Goal: Task Accomplishment & Management: Complete application form

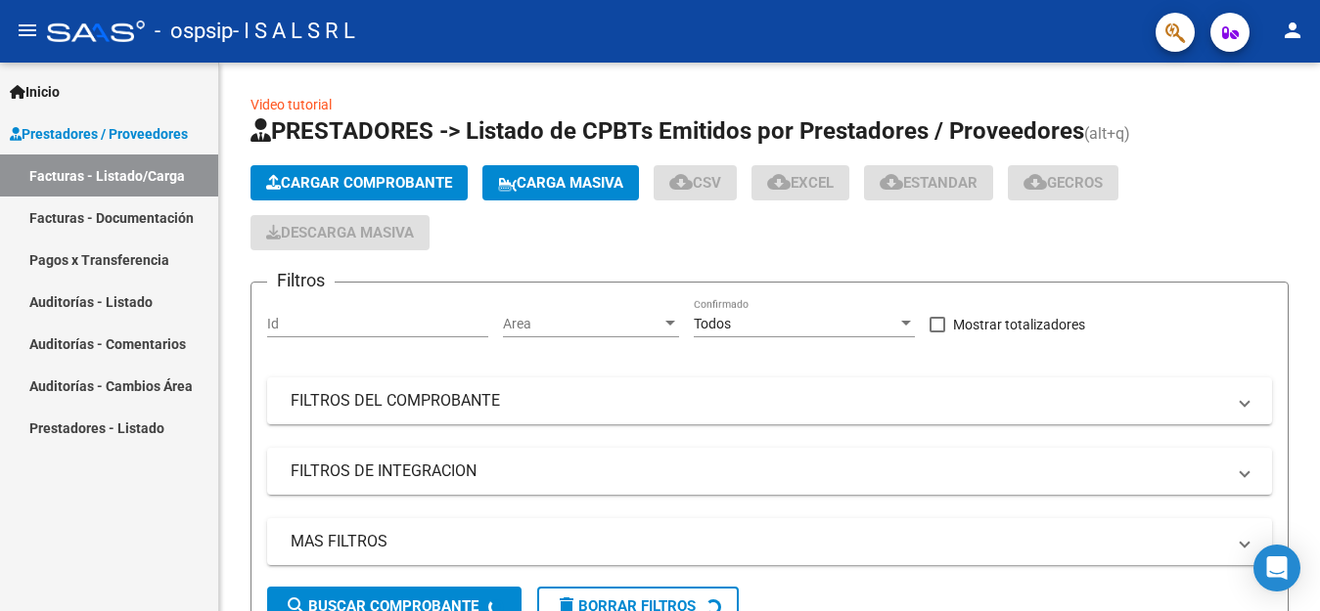
click at [294, 182] on span "Cargar Comprobante" at bounding box center [359, 183] width 186 height 18
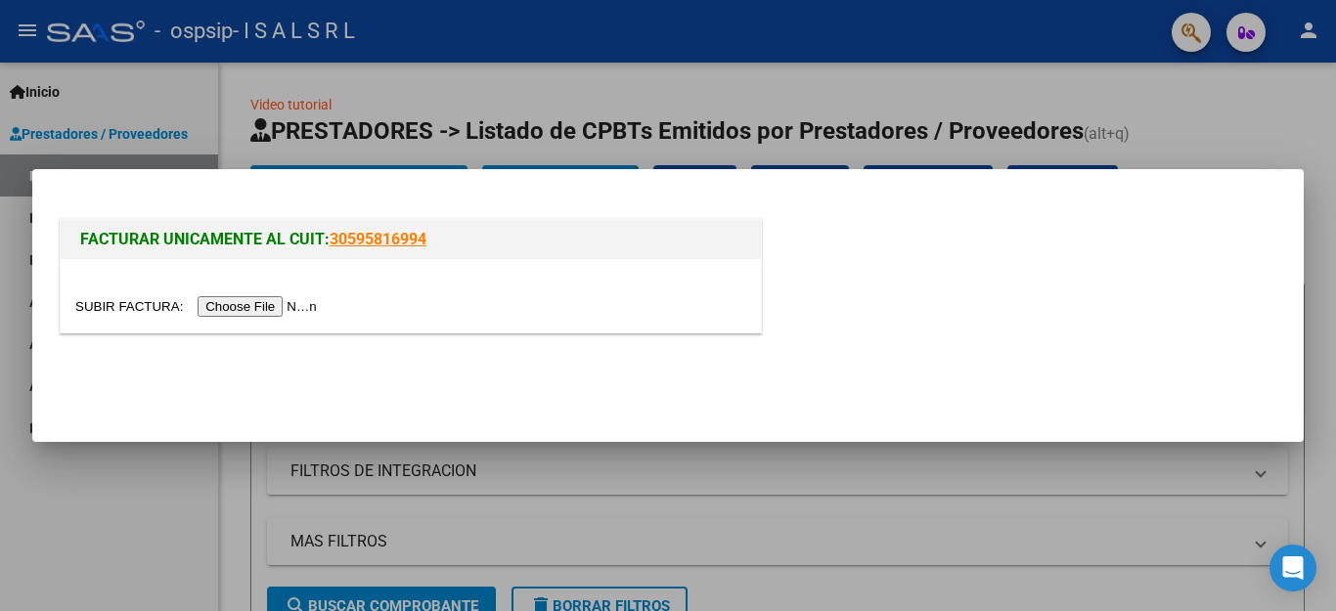
click at [279, 302] on input "file" at bounding box center [198, 306] width 247 height 21
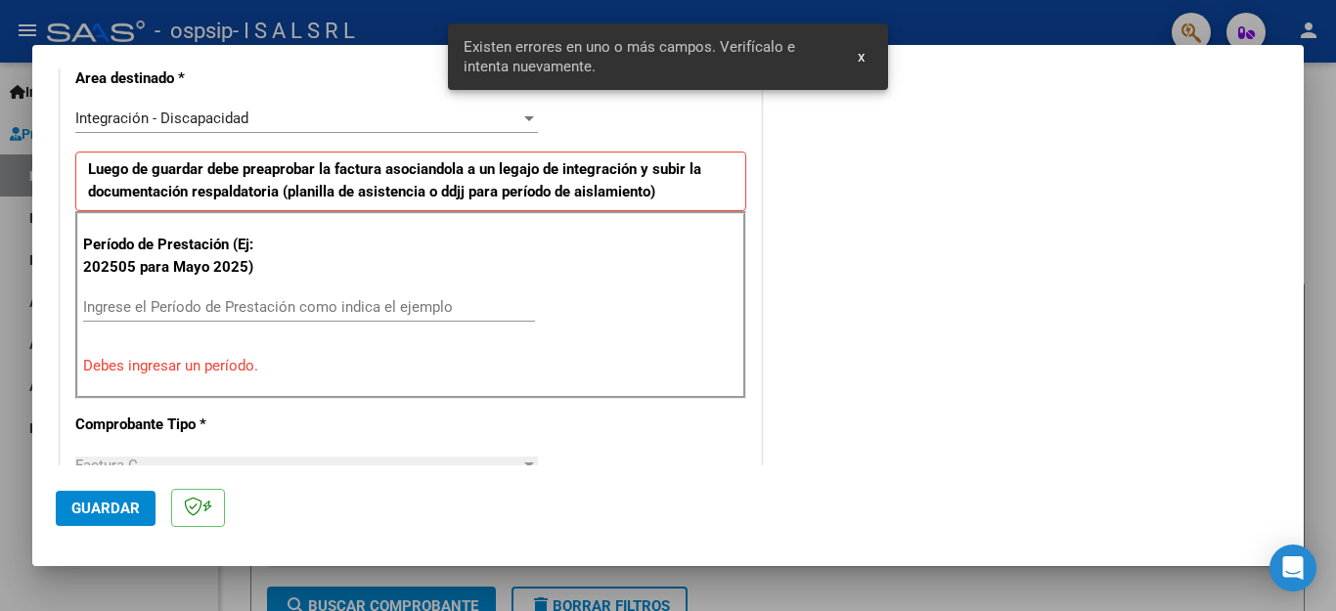
scroll to position [482, 0]
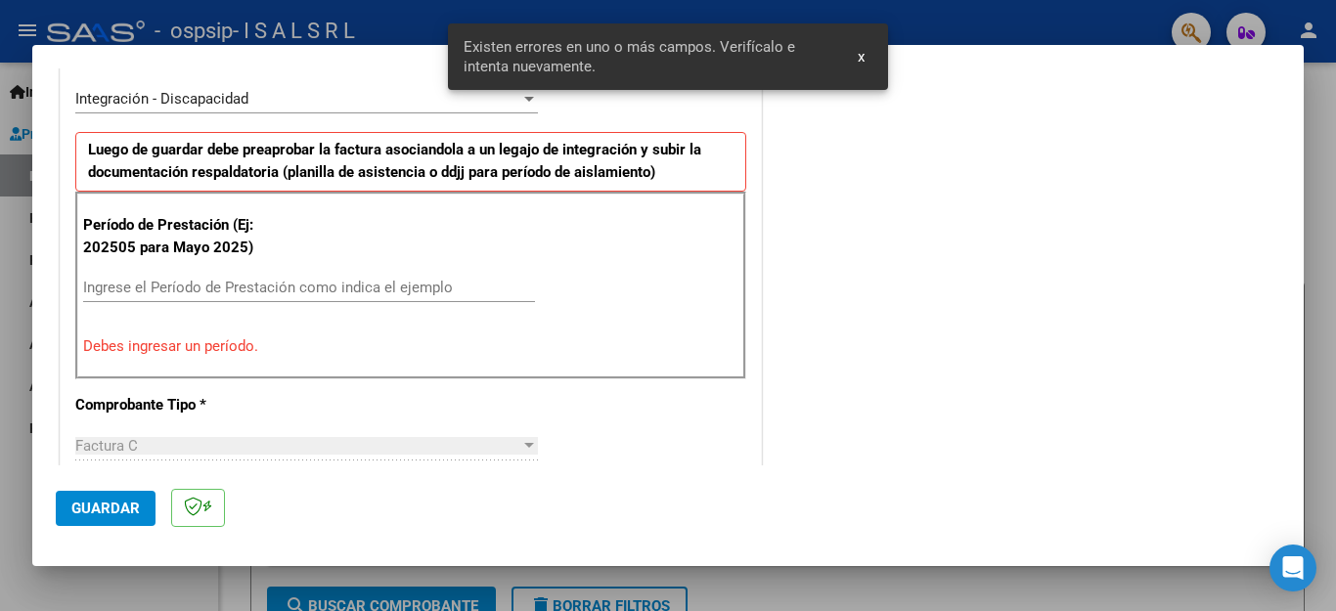
click at [299, 279] on input "Ingrese el Período de Prestación como indica el ejemplo" at bounding box center [309, 288] width 452 height 18
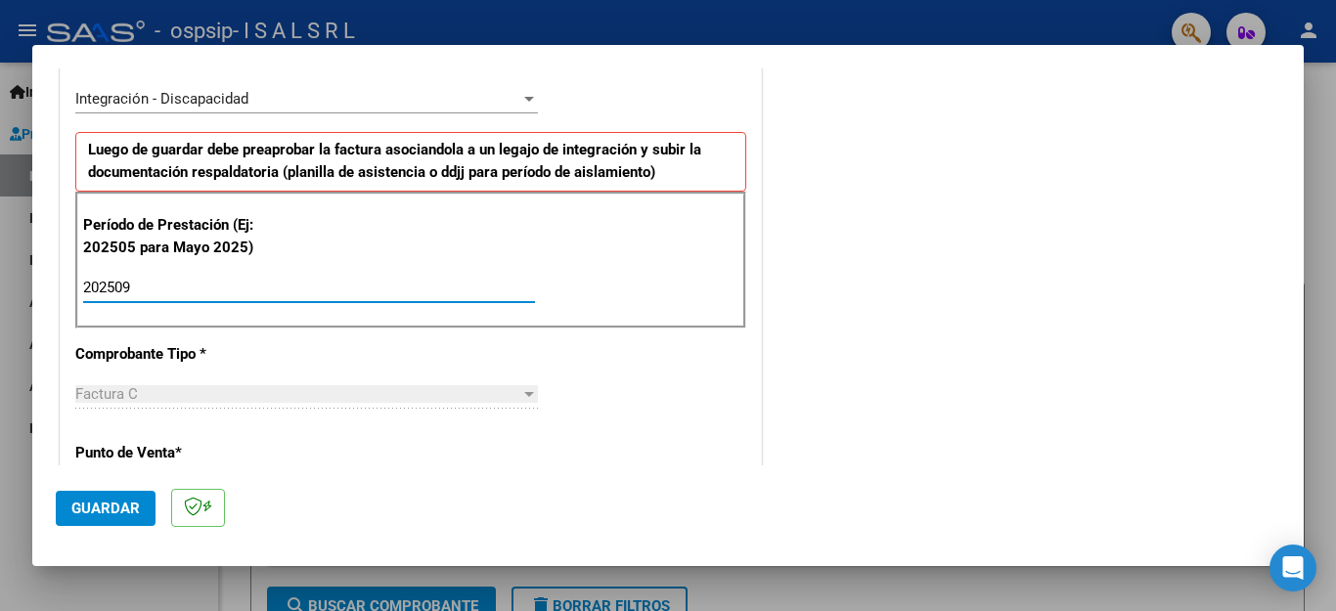
type input "202509"
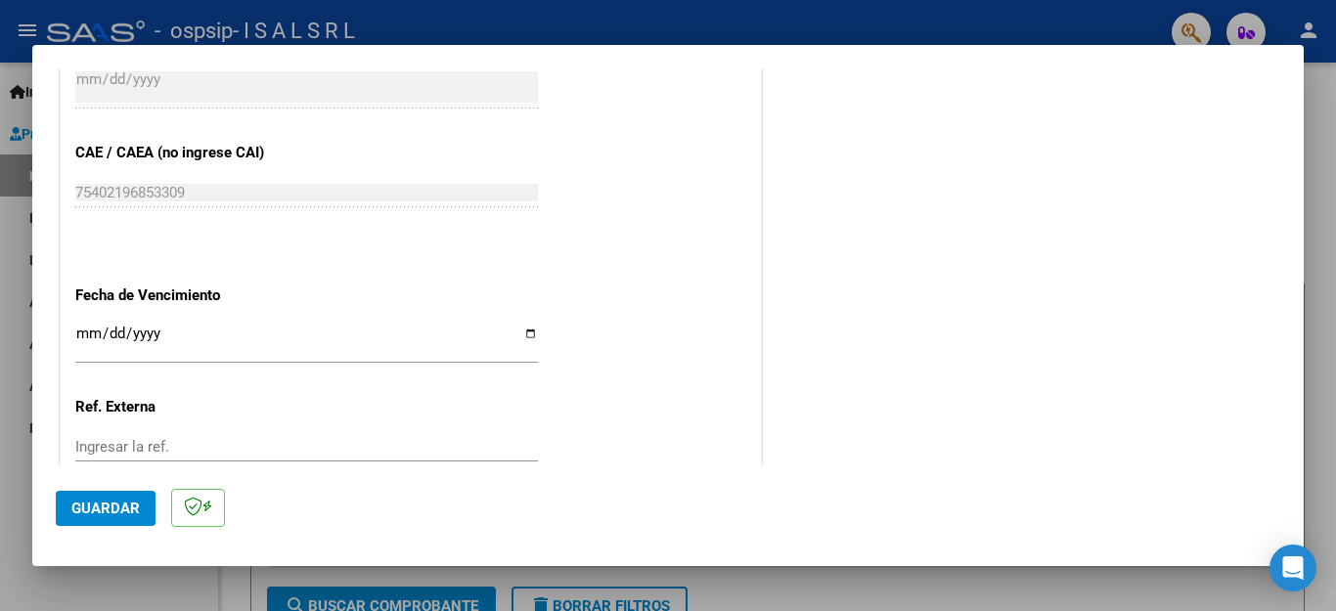
scroll to position [1215, 0]
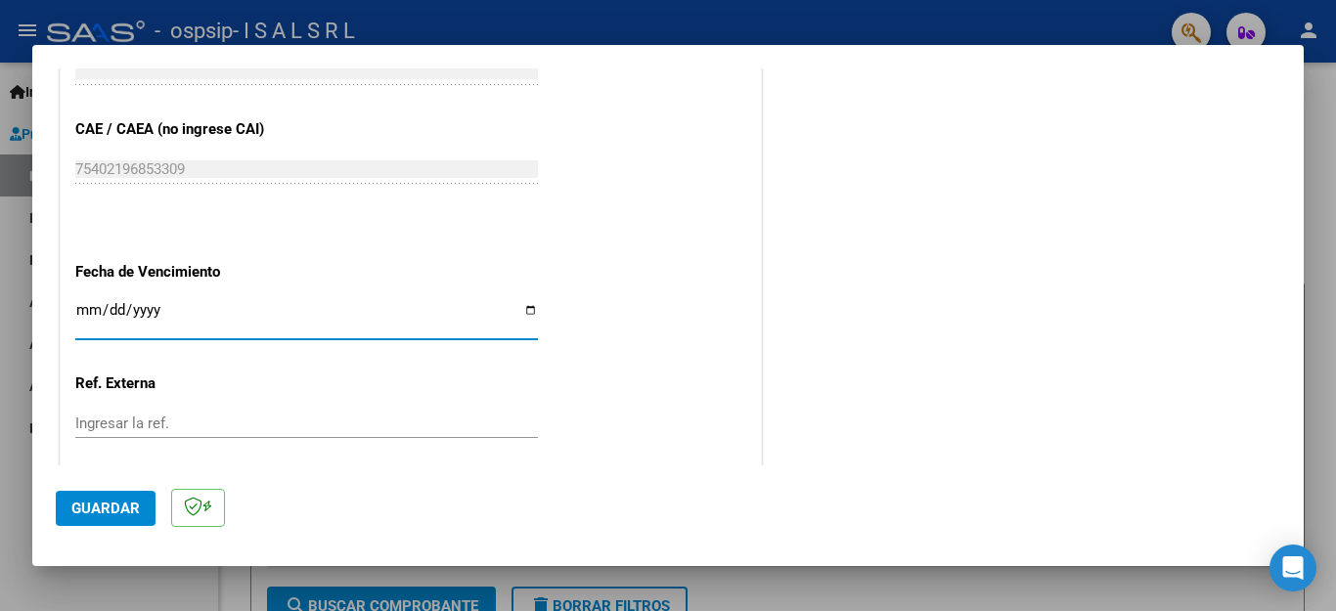
click at [133, 302] on input "Ingresar la fecha" at bounding box center [306, 317] width 463 height 31
click at [80, 302] on input "Ingresar la fecha" at bounding box center [306, 317] width 463 height 31
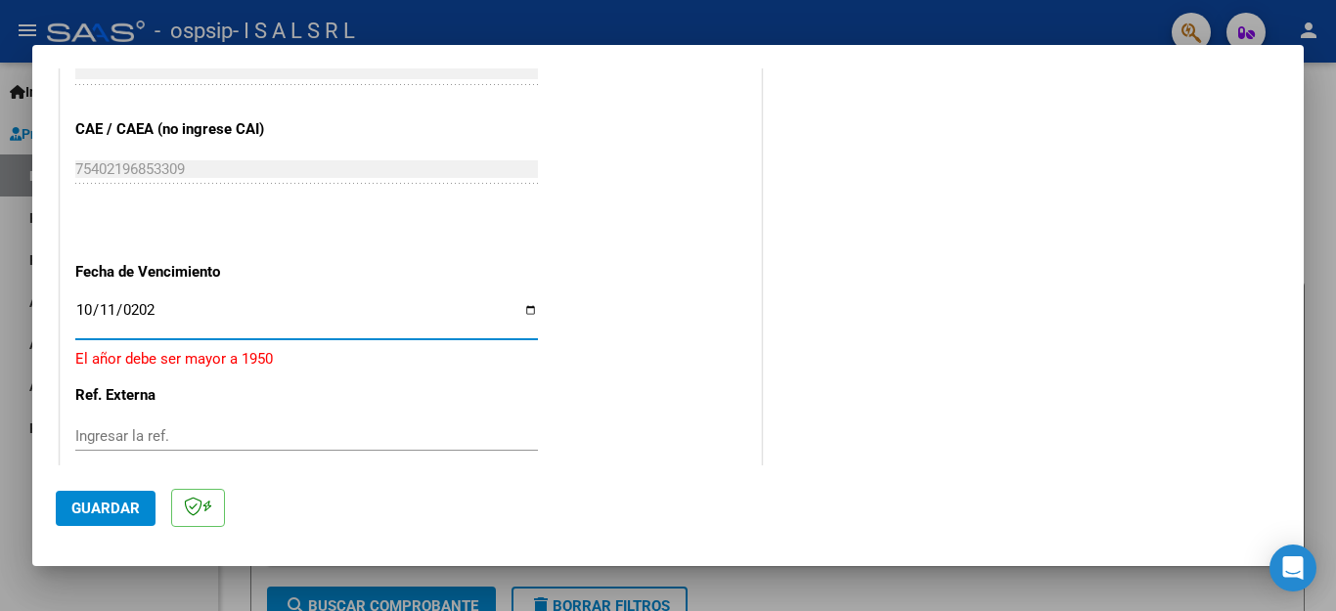
type input "[DATE]"
click at [82, 514] on span "Guardar" at bounding box center [105, 509] width 68 height 18
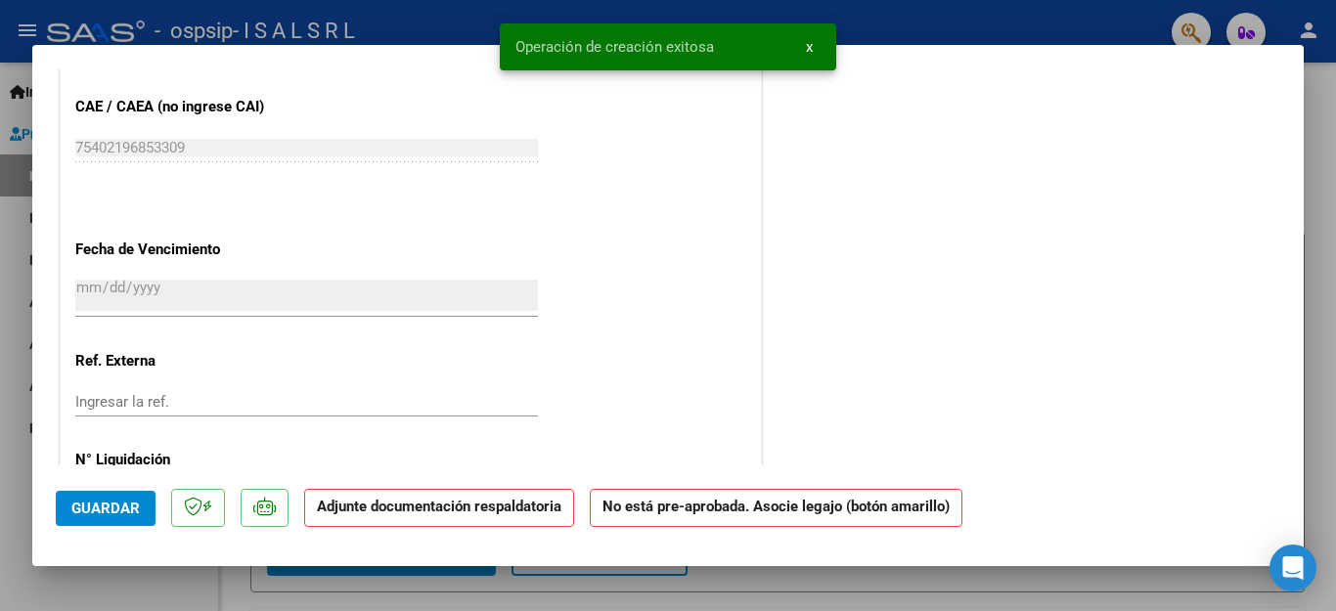
scroll to position [0, 0]
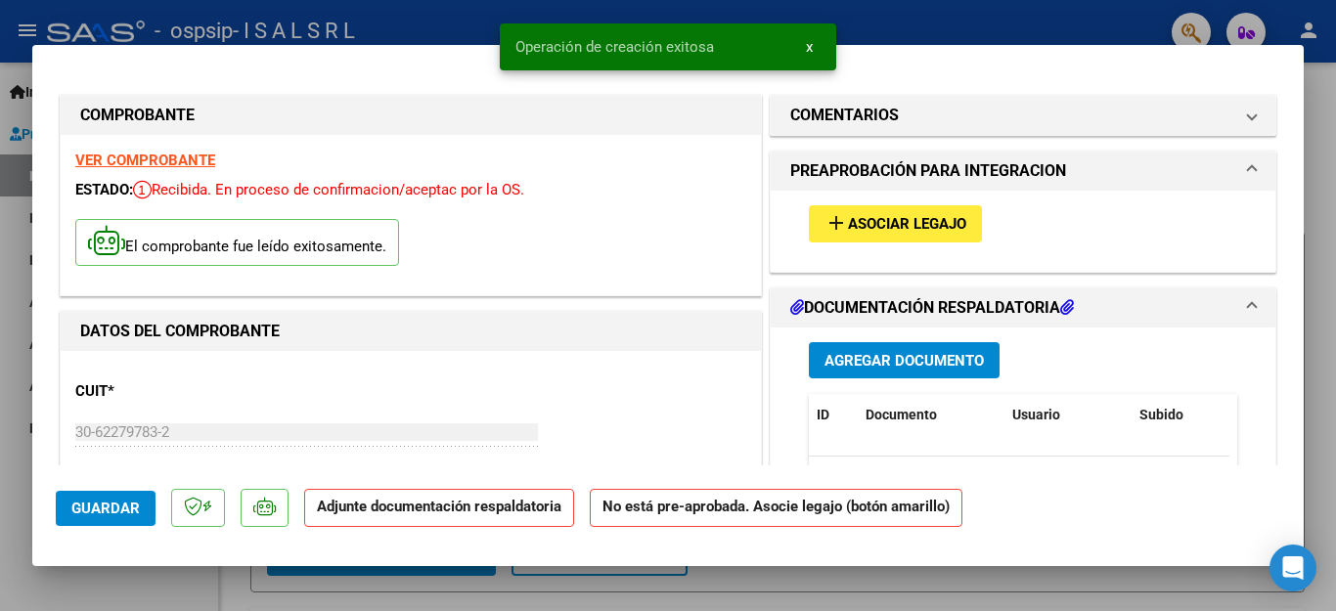
click at [852, 228] on span "Asociar Legajo" at bounding box center [907, 224] width 118 height 18
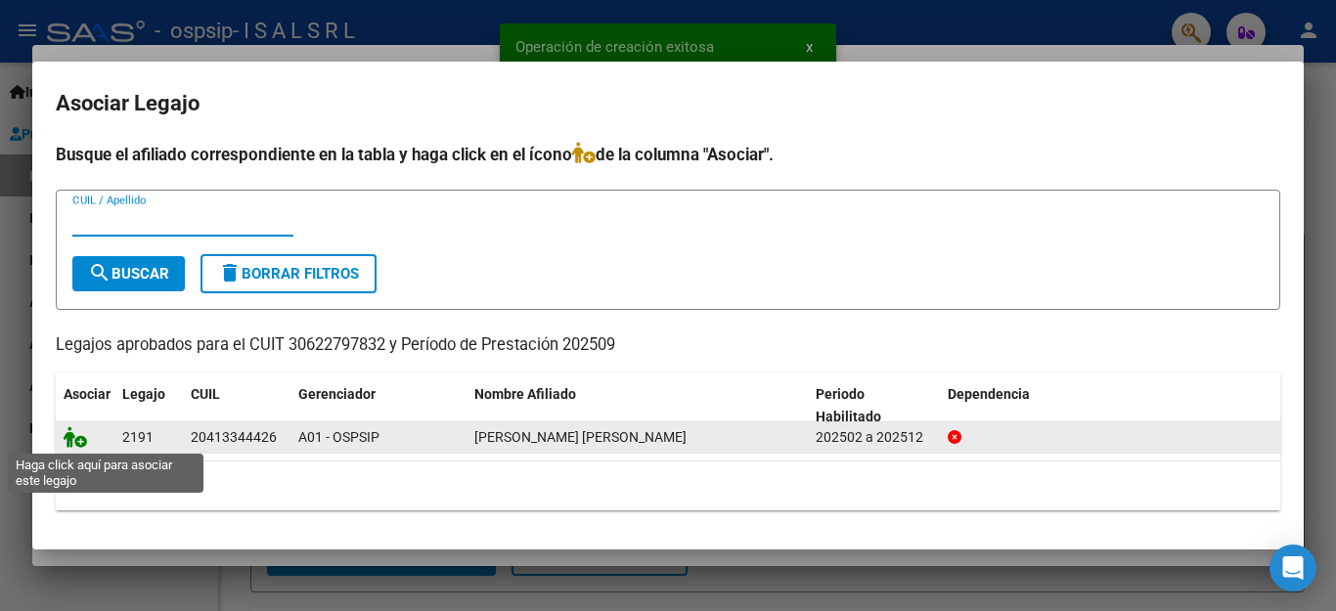
click at [70, 433] on icon at bounding box center [75, 437] width 23 height 22
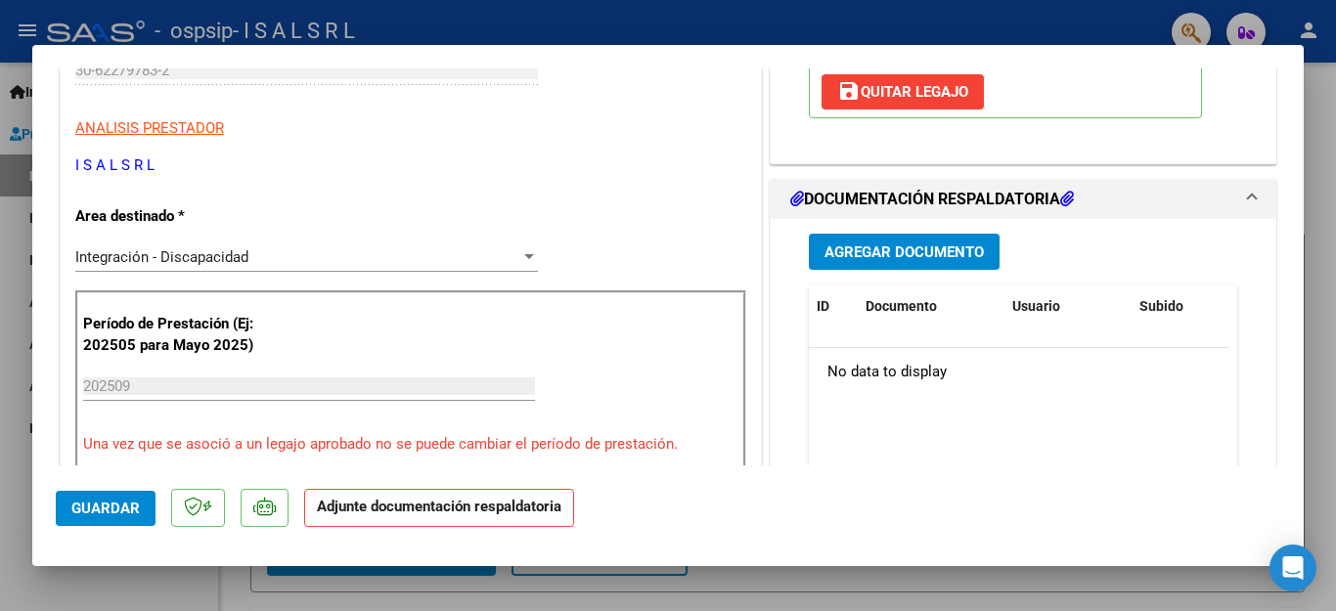
scroll to position [461, 0]
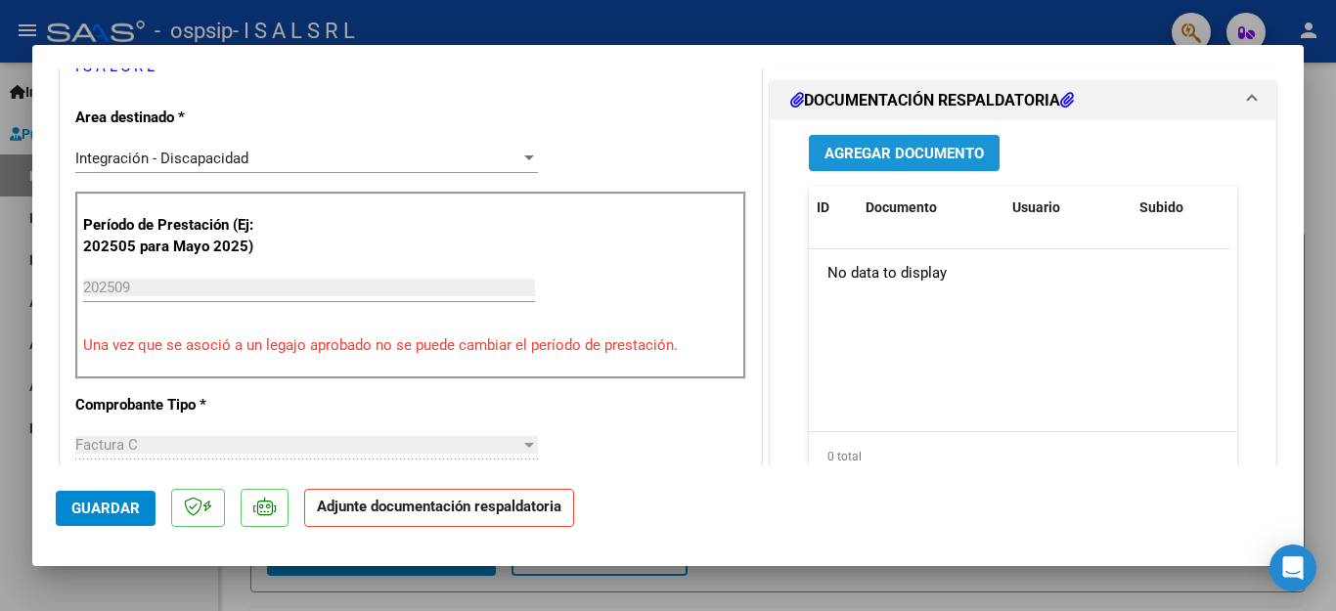
click at [946, 160] on span "Agregar Documento" at bounding box center [904, 154] width 159 height 18
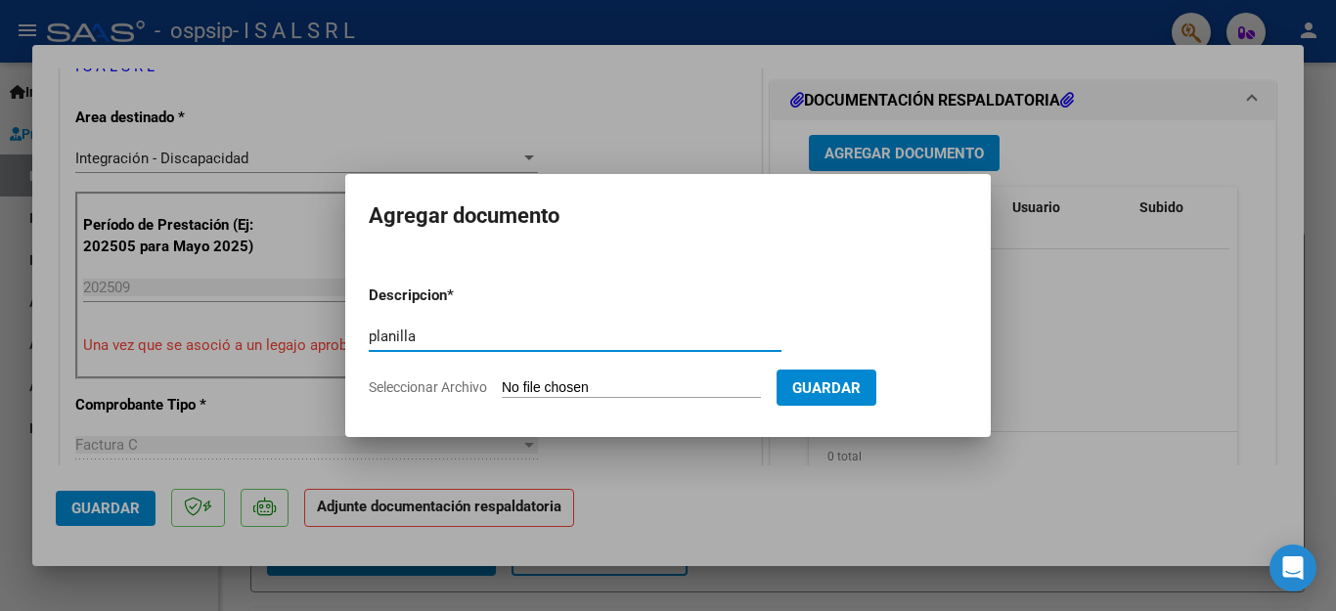
type input "Planilla de Asistencia"
click at [575, 388] on input "Seleccionar Archivo" at bounding box center [631, 389] width 259 height 19
type input "C:\fakepath\CABRERA.pdf"
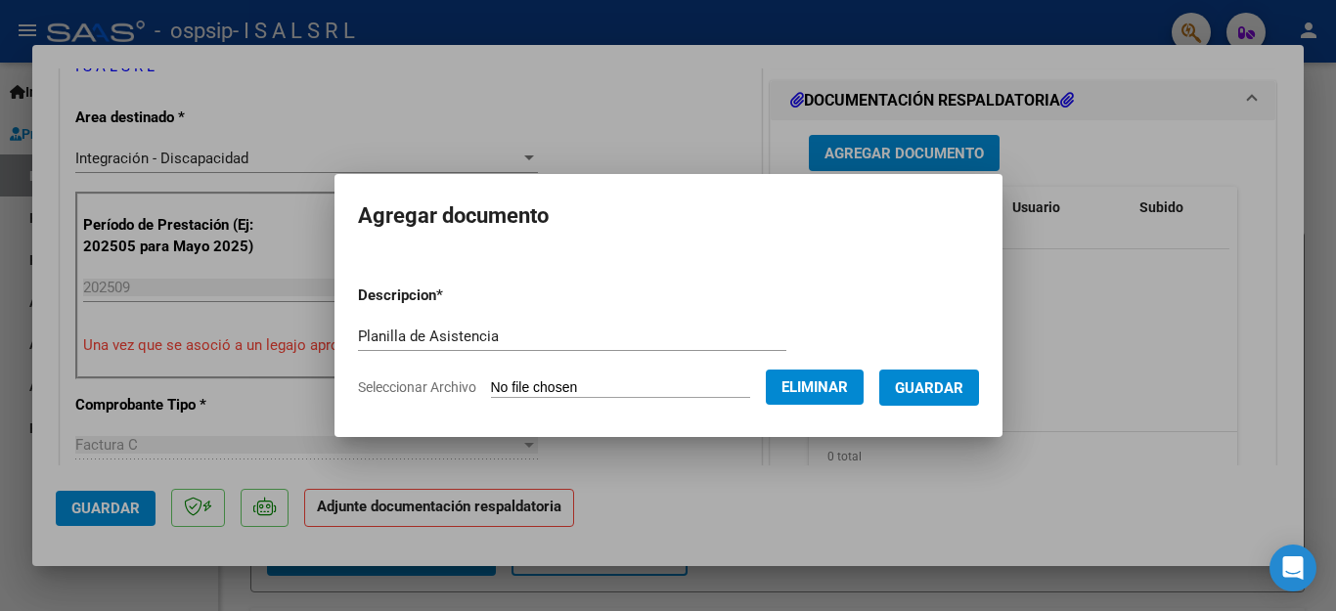
click at [899, 384] on span "Guardar" at bounding box center [929, 389] width 68 height 18
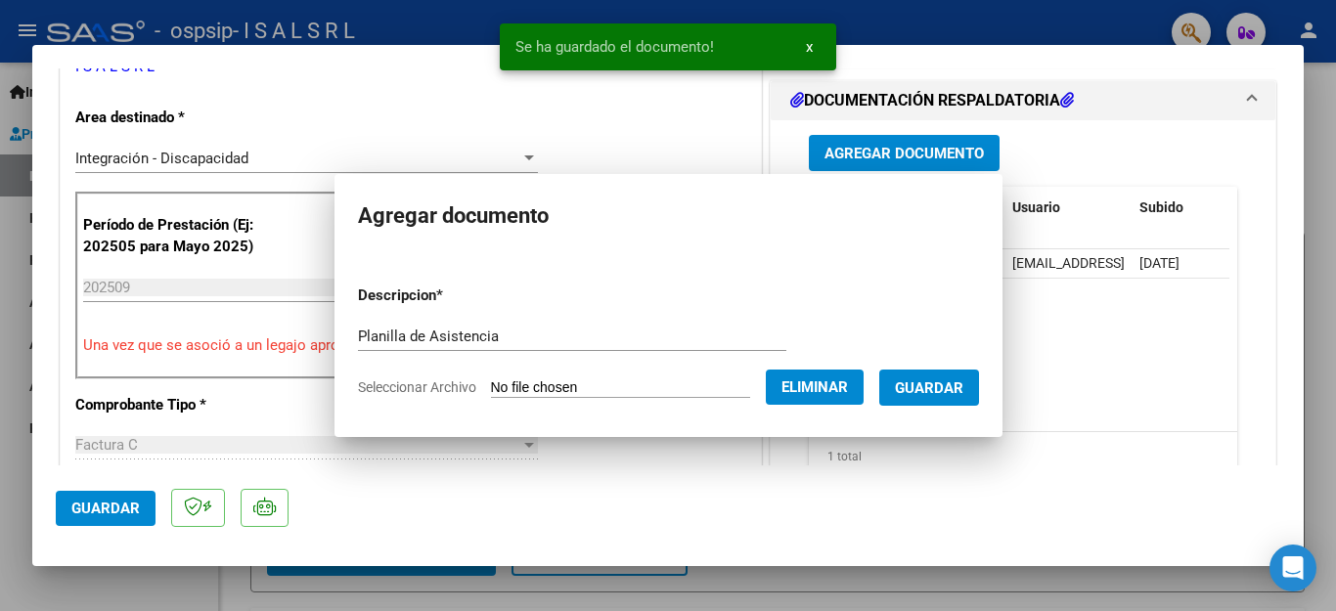
click at [97, 506] on span "Guardar" at bounding box center [105, 509] width 68 height 18
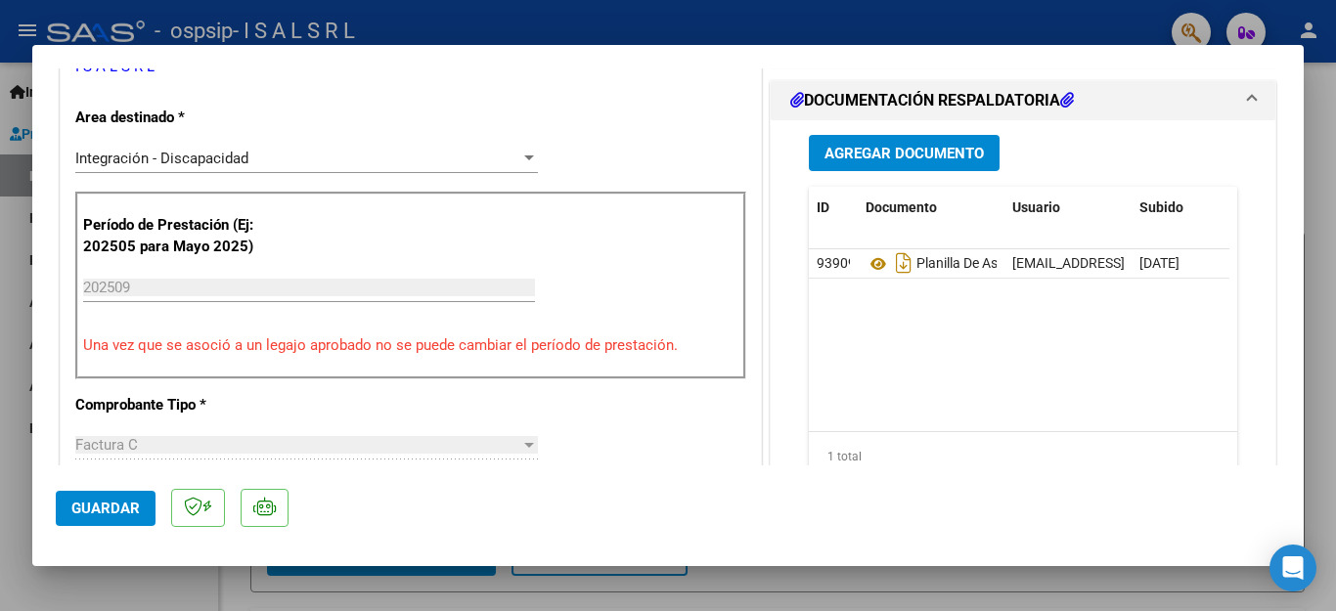
click at [0, 471] on div at bounding box center [668, 305] width 1336 height 611
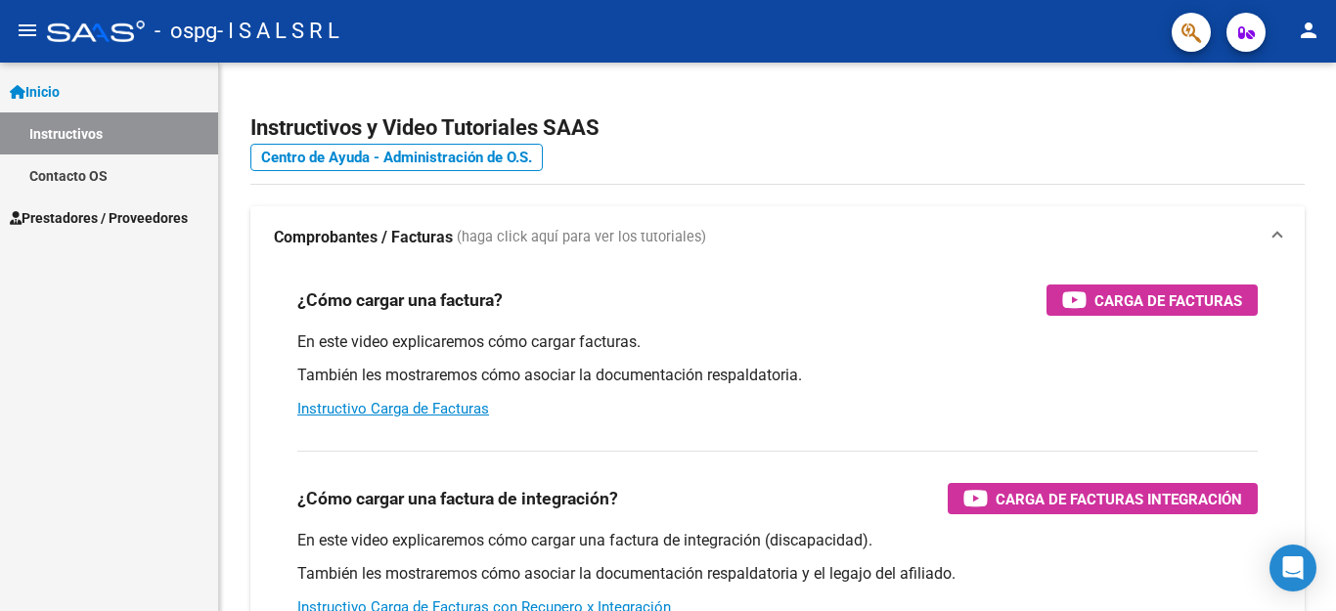
click at [117, 208] on span "Prestadores / Proveedores" at bounding box center [99, 218] width 178 height 22
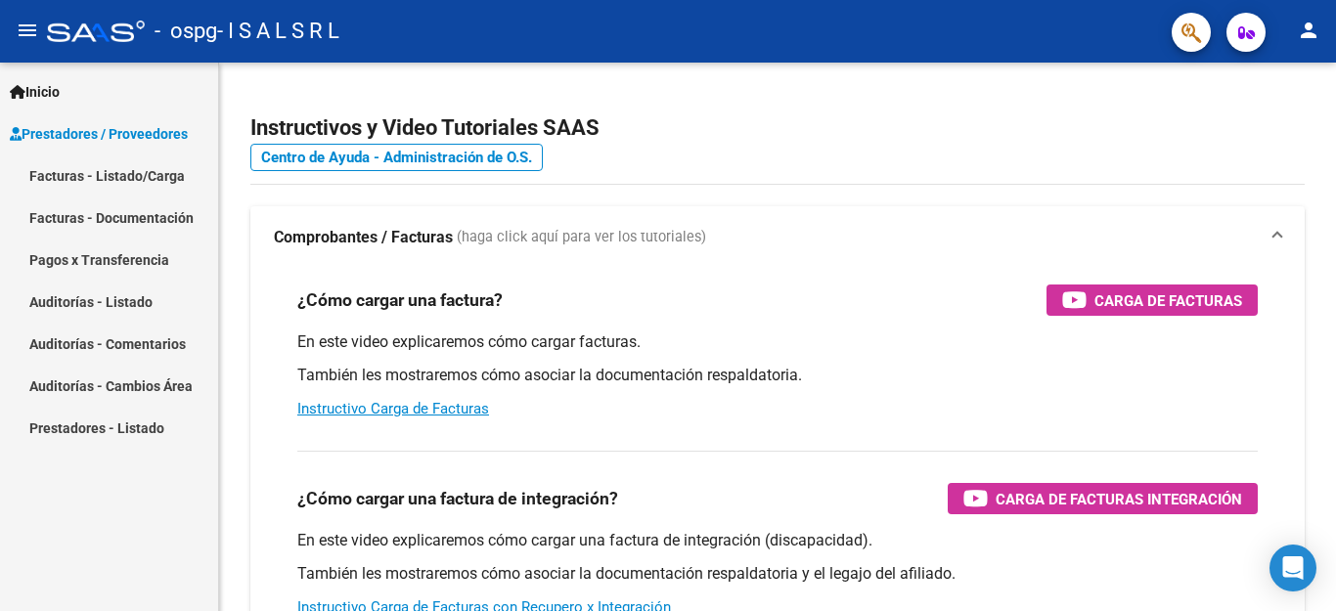
click at [127, 177] on link "Facturas - Listado/Carga" at bounding box center [109, 176] width 218 height 42
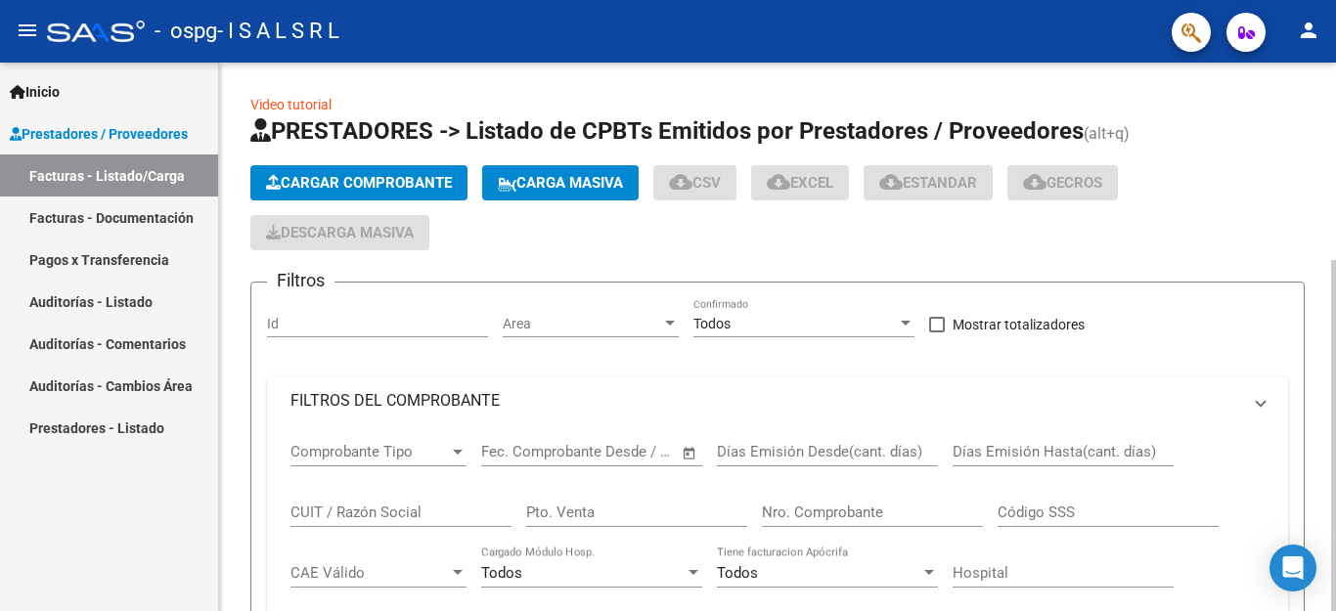
click at [368, 185] on span "Cargar Comprobante" at bounding box center [359, 183] width 186 height 18
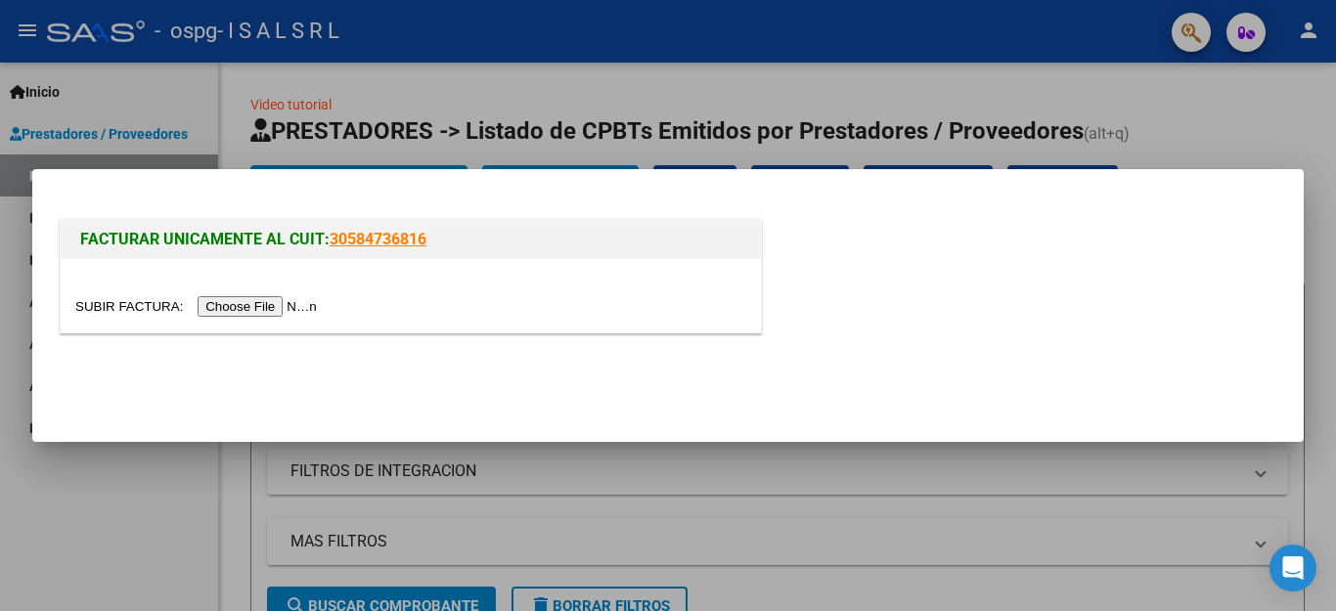
click at [252, 316] on input "file" at bounding box center [198, 306] width 247 height 21
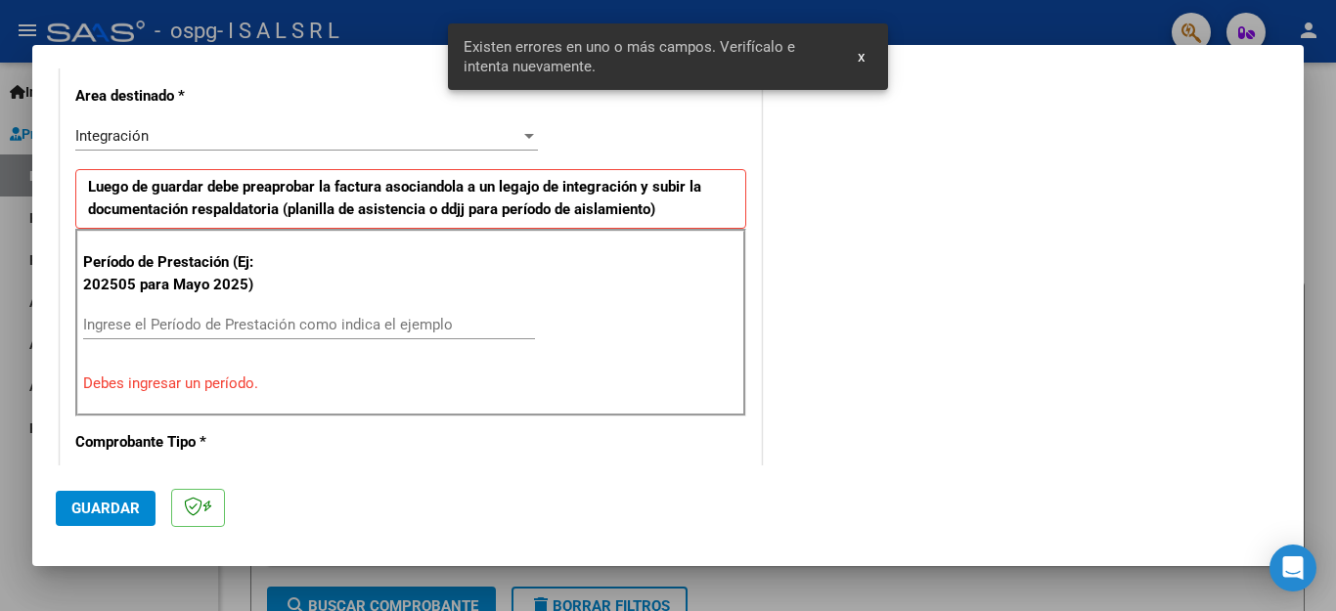
scroll to position [446, 0]
click at [165, 320] on input "Ingrese el Período de Prestación como indica el ejemplo" at bounding box center [309, 324] width 452 height 18
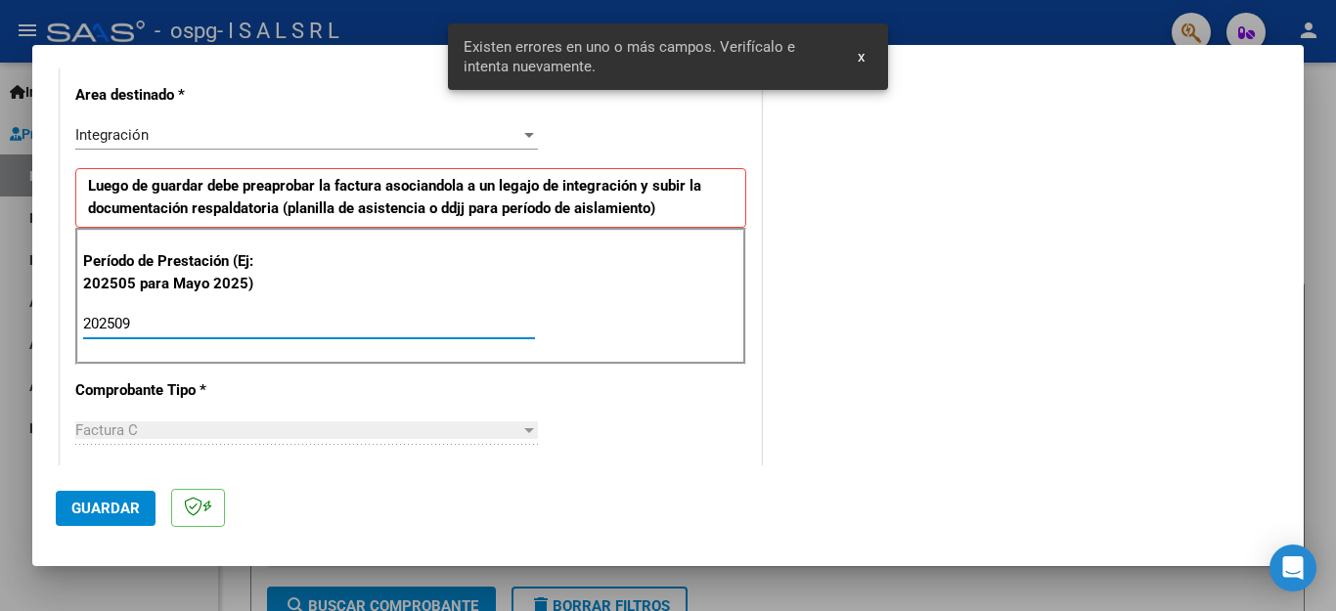
type input "202509"
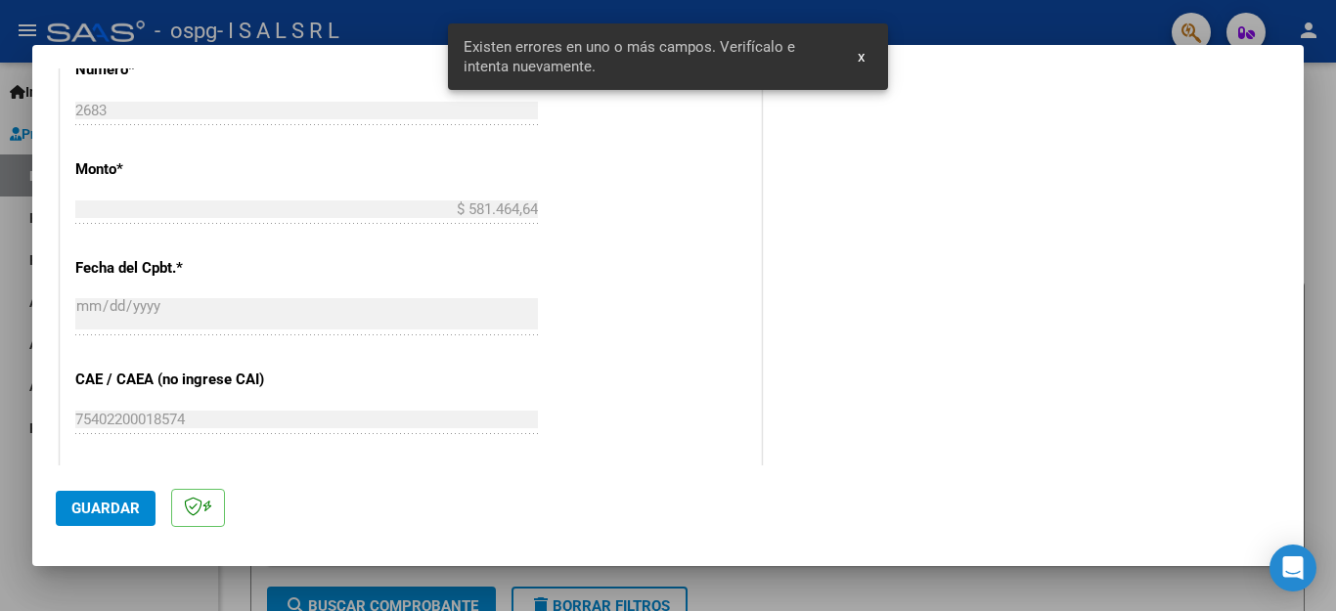
scroll to position [1153, 0]
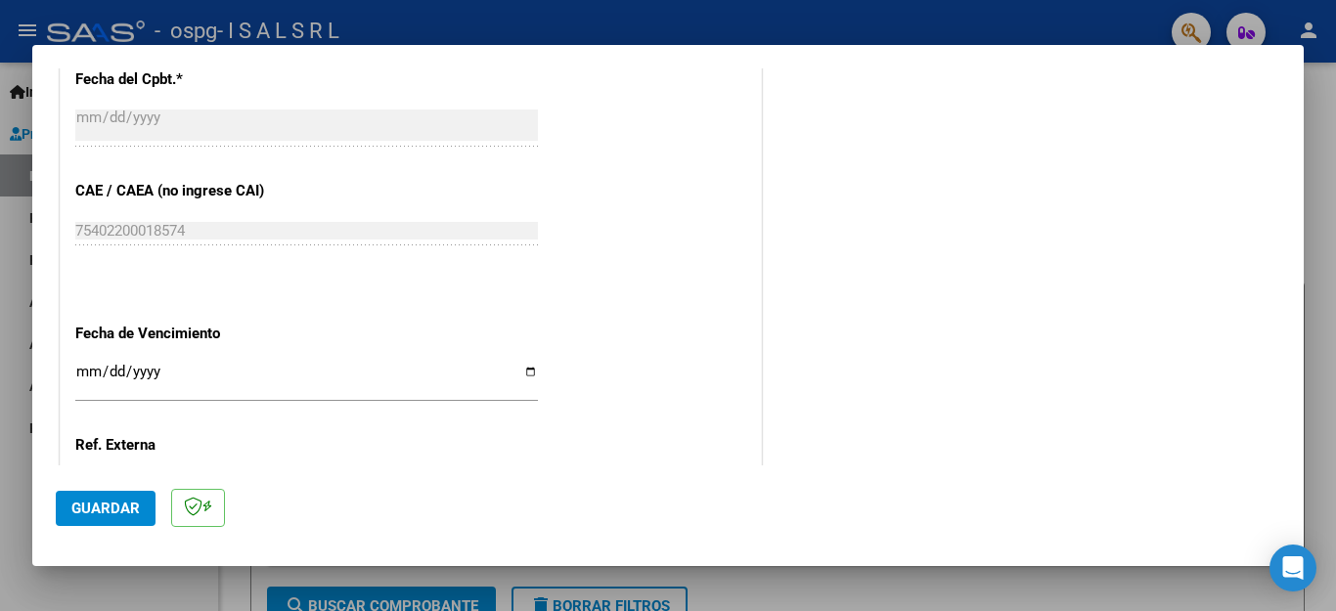
click at [88, 364] on input "Ingresar la fecha" at bounding box center [306, 379] width 463 height 31
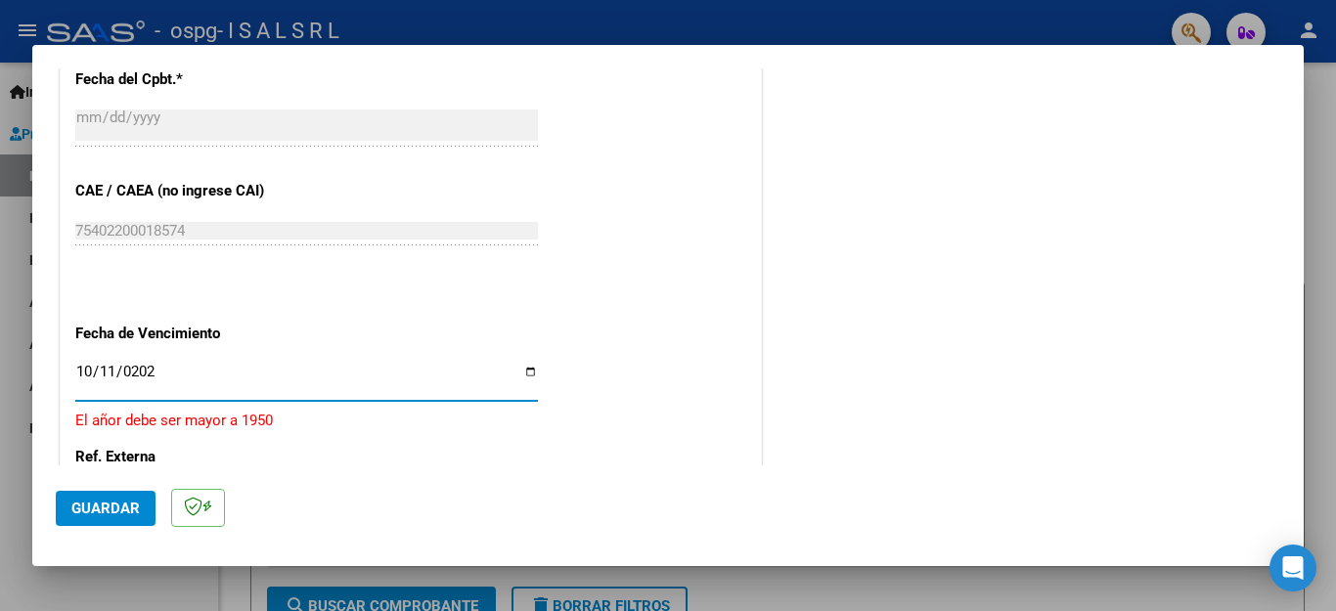
type input "[DATE]"
click at [107, 515] on span "Guardar" at bounding box center [105, 509] width 68 height 18
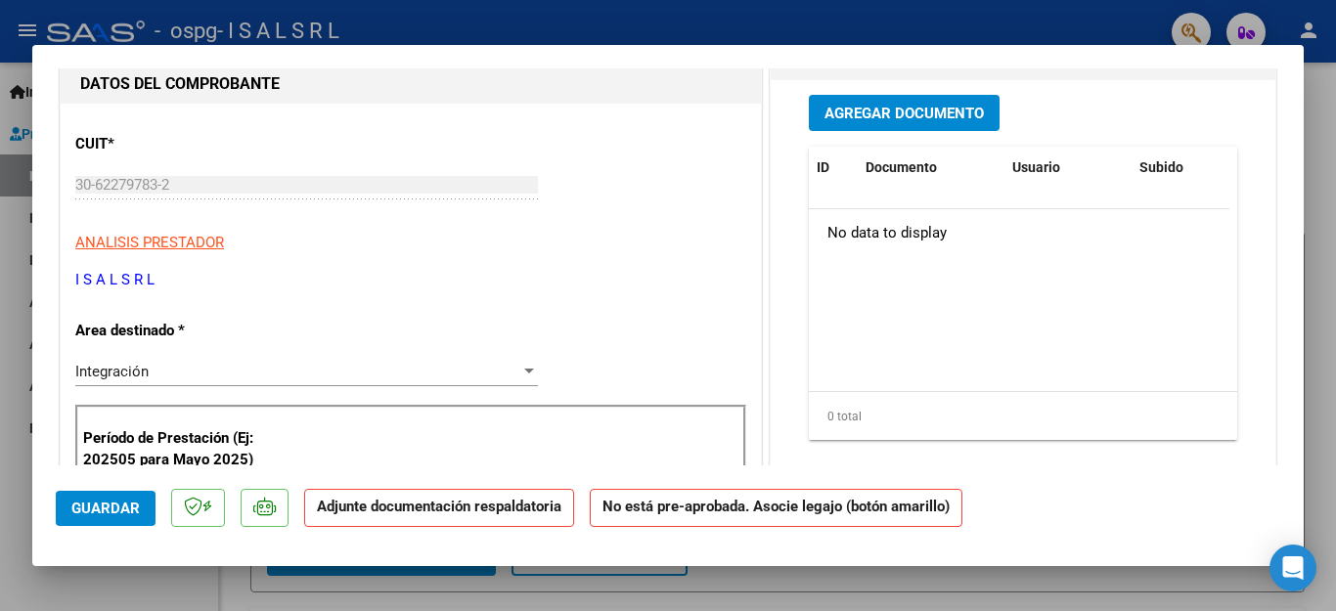
scroll to position [0, 0]
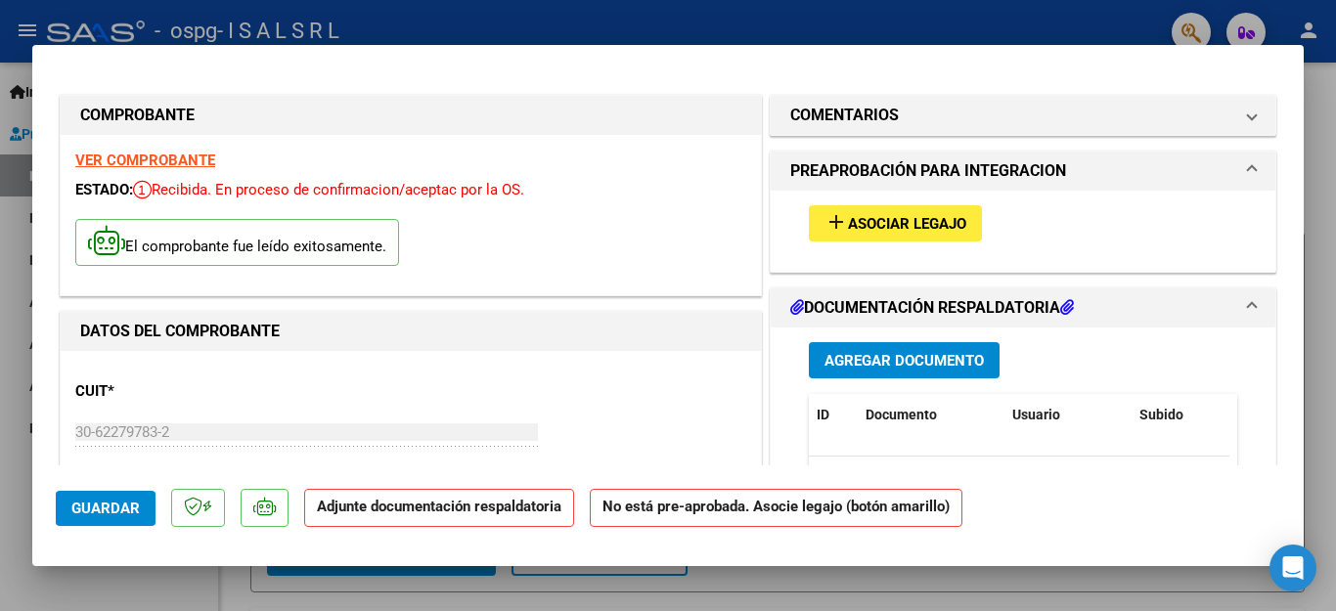
click at [872, 218] on span "Asociar Legajo" at bounding box center [907, 224] width 118 height 18
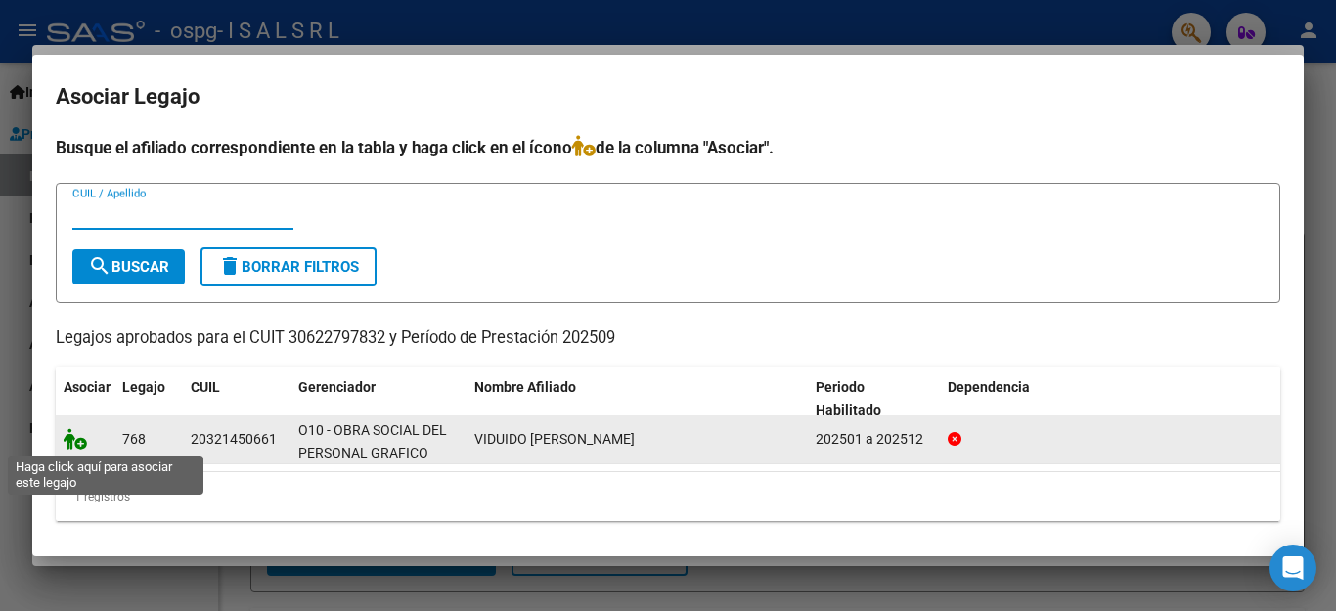
click at [75, 443] on icon at bounding box center [75, 439] width 23 height 22
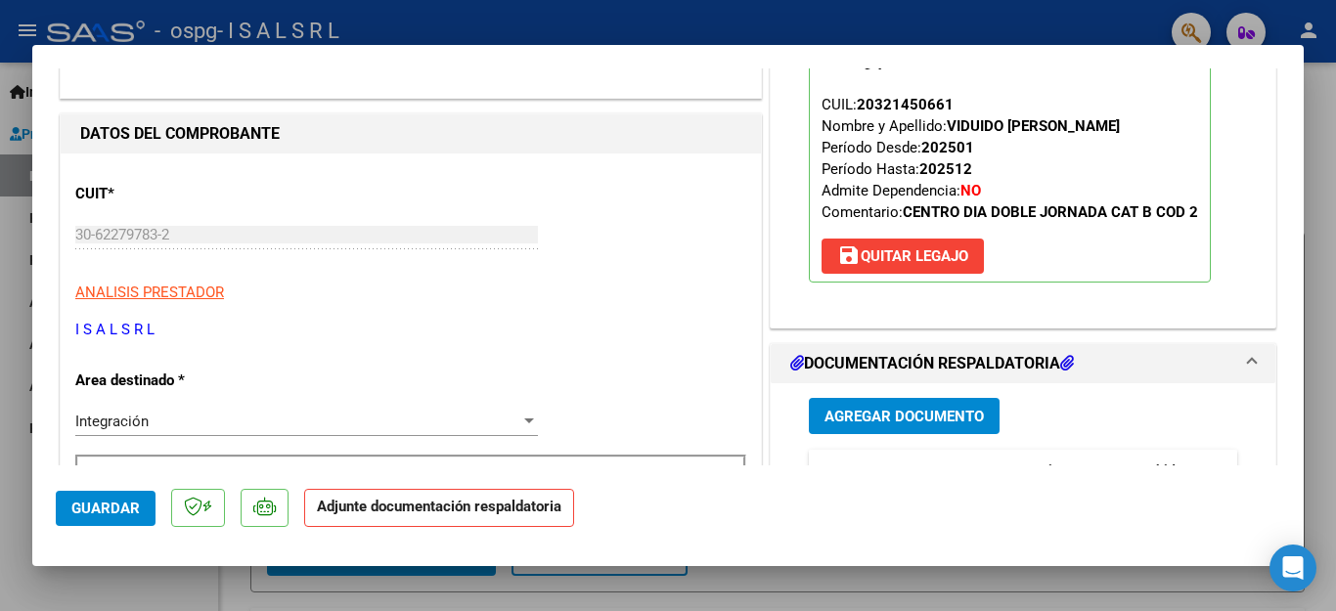
scroll to position [214, 0]
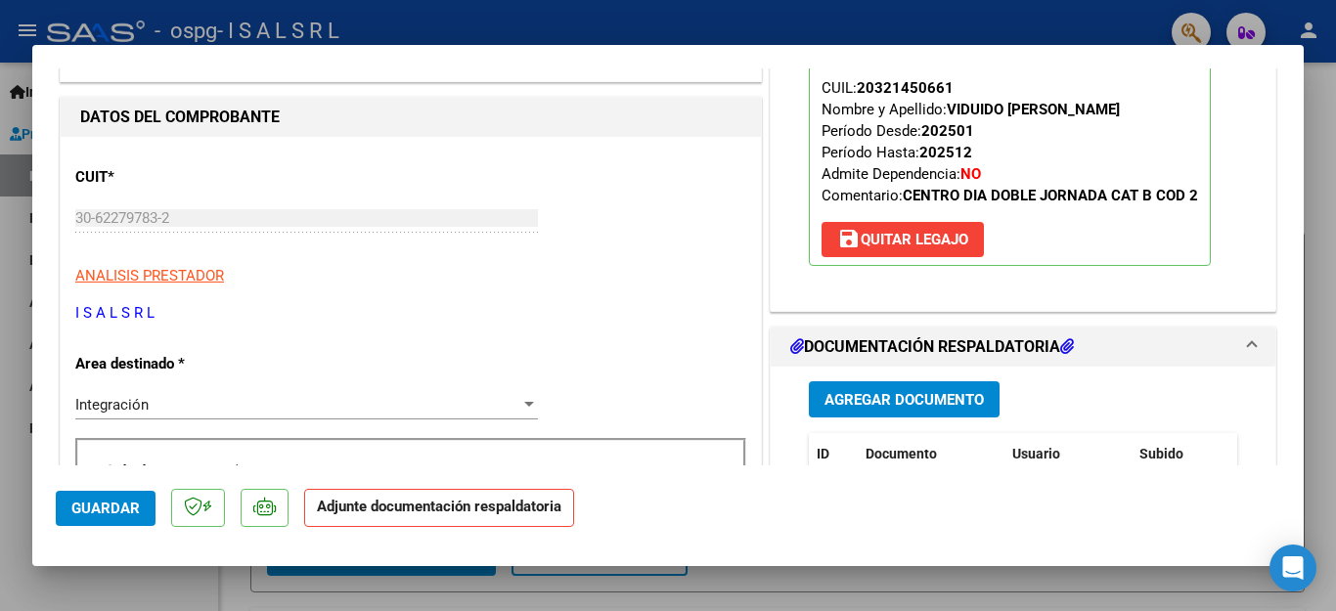
click at [976, 400] on button "Agregar Documento" at bounding box center [904, 399] width 191 height 36
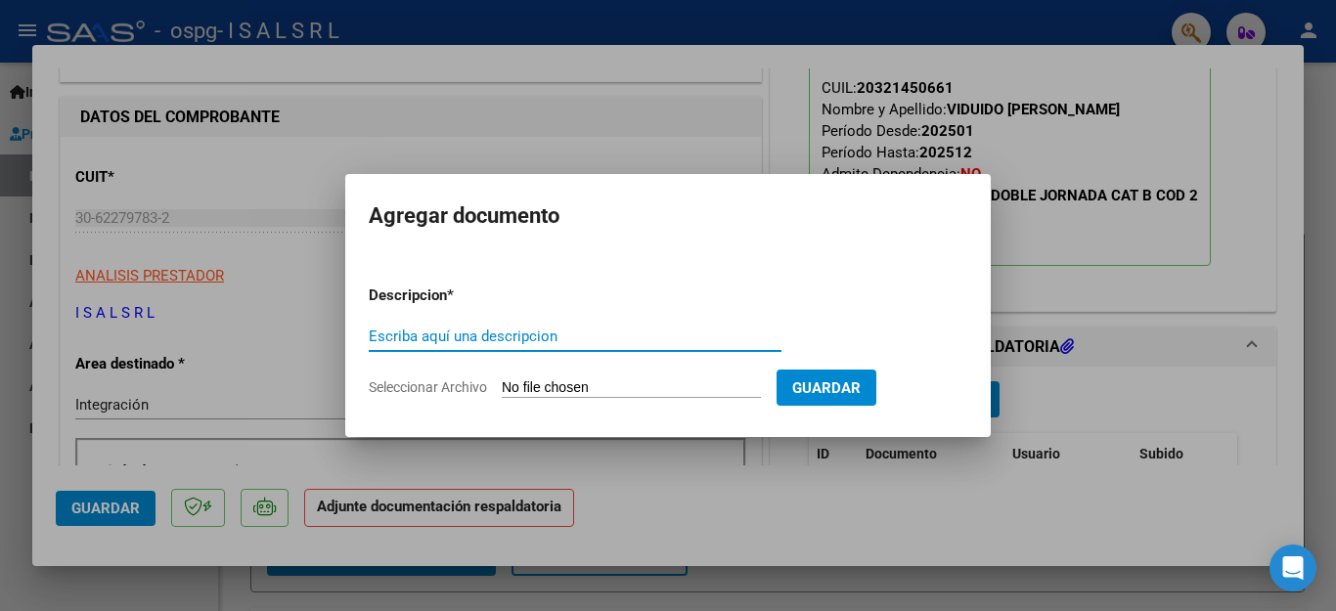
click at [613, 334] on input "Escriba aquí una descripcion" at bounding box center [575, 337] width 413 height 18
type input "PLANILLA"
click at [562, 398] on form "Descripcion * PLANILLA Escriba aquí una descripcion Seleccionar Archivo Guardar" at bounding box center [668, 341] width 599 height 143
click at [564, 389] on input "Seleccionar Archivo" at bounding box center [631, 389] width 259 height 19
type input "C:\fakepath\VIDUIDO.pdf"
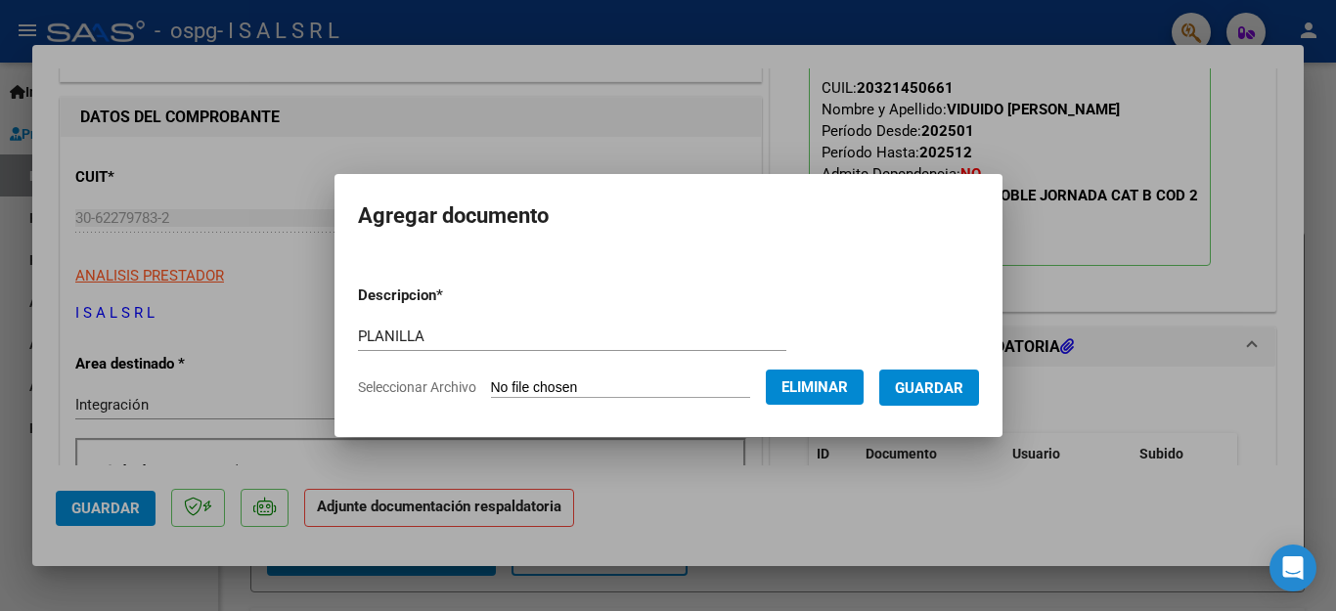
click at [927, 386] on span "Guardar" at bounding box center [929, 389] width 68 height 18
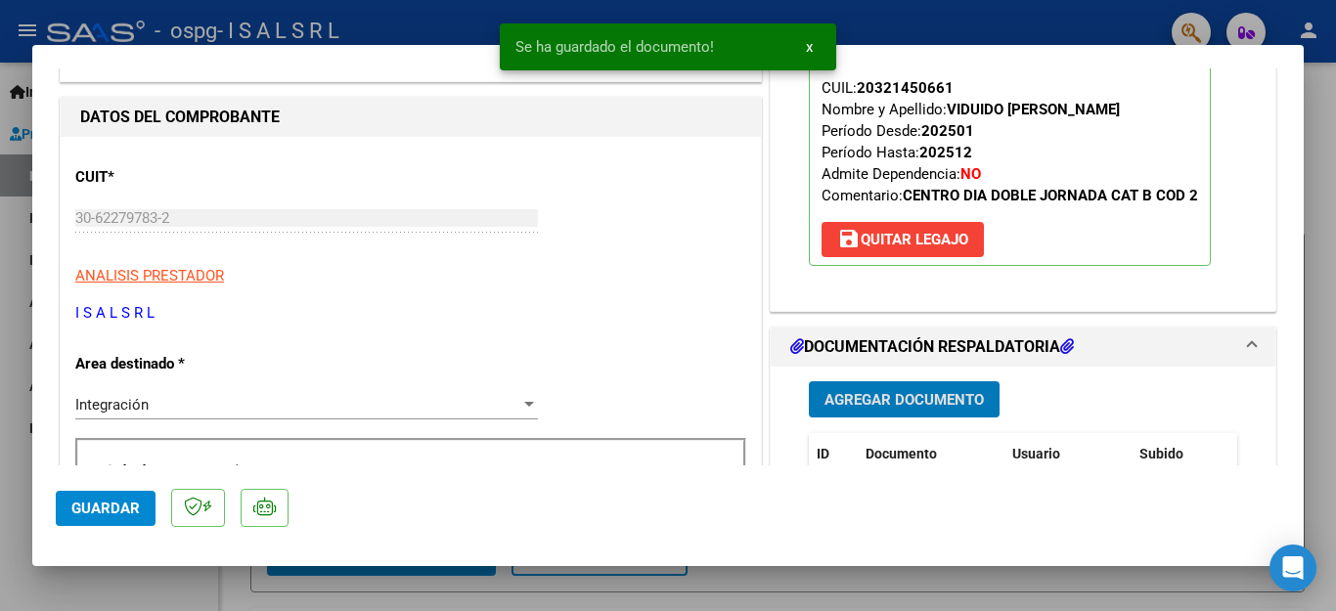
click at [101, 515] on span "Guardar" at bounding box center [105, 509] width 68 height 18
click at [7, 546] on div at bounding box center [668, 305] width 1336 height 611
